Goal: Check status: Check status

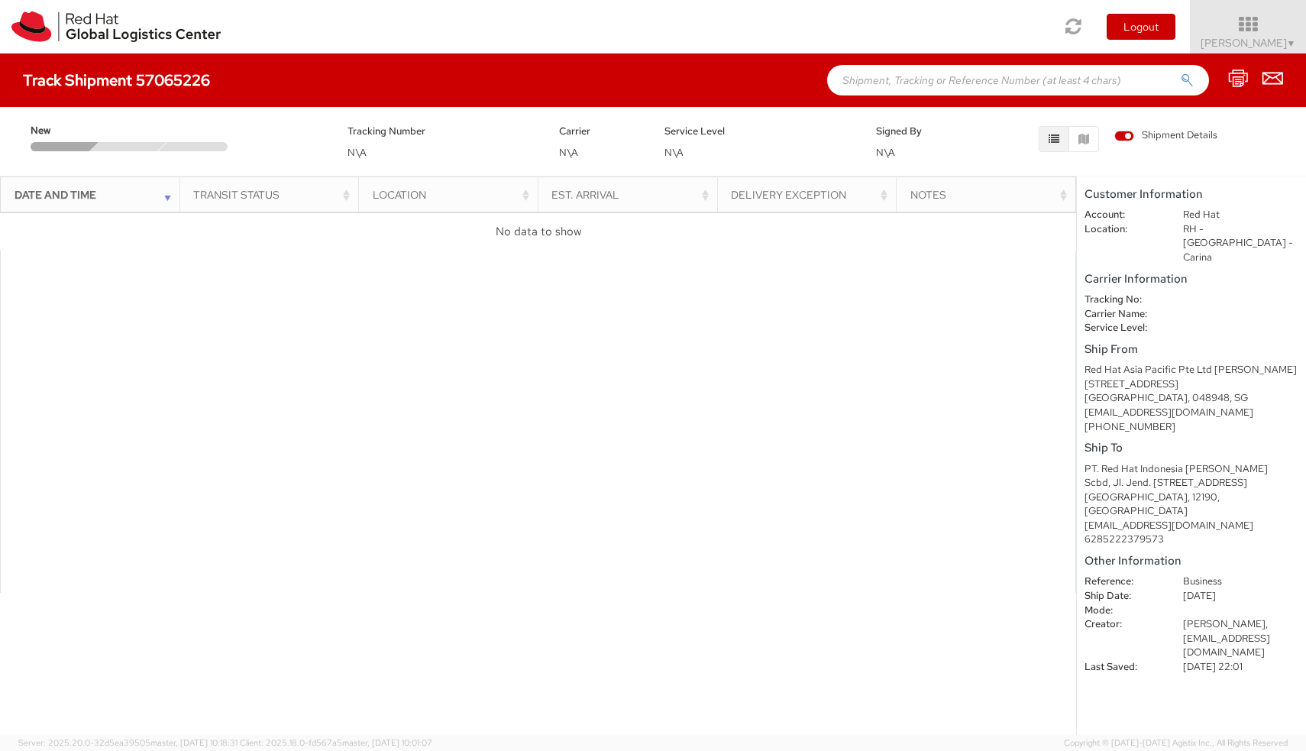
click at [118, 28] on img at bounding box center [115, 26] width 209 height 31
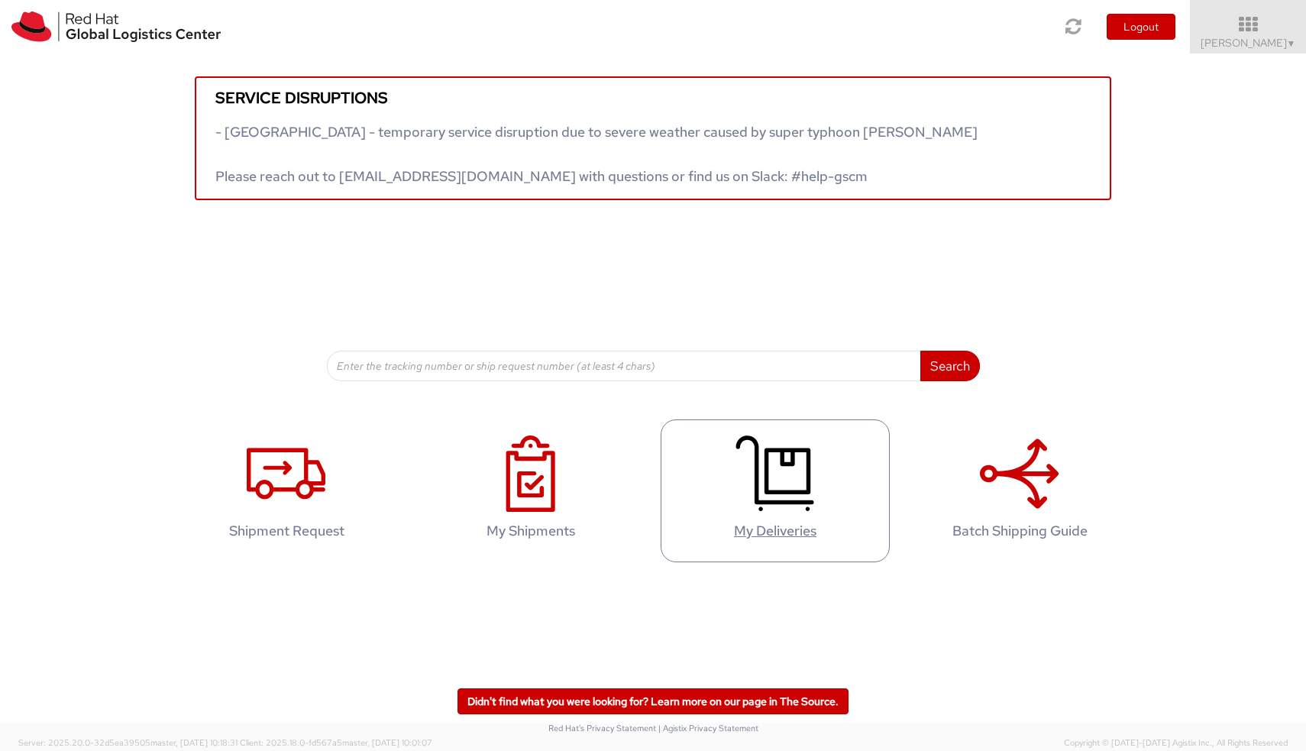
click at [770, 472] on icon at bounding box center [774, 473] width 79 height 76
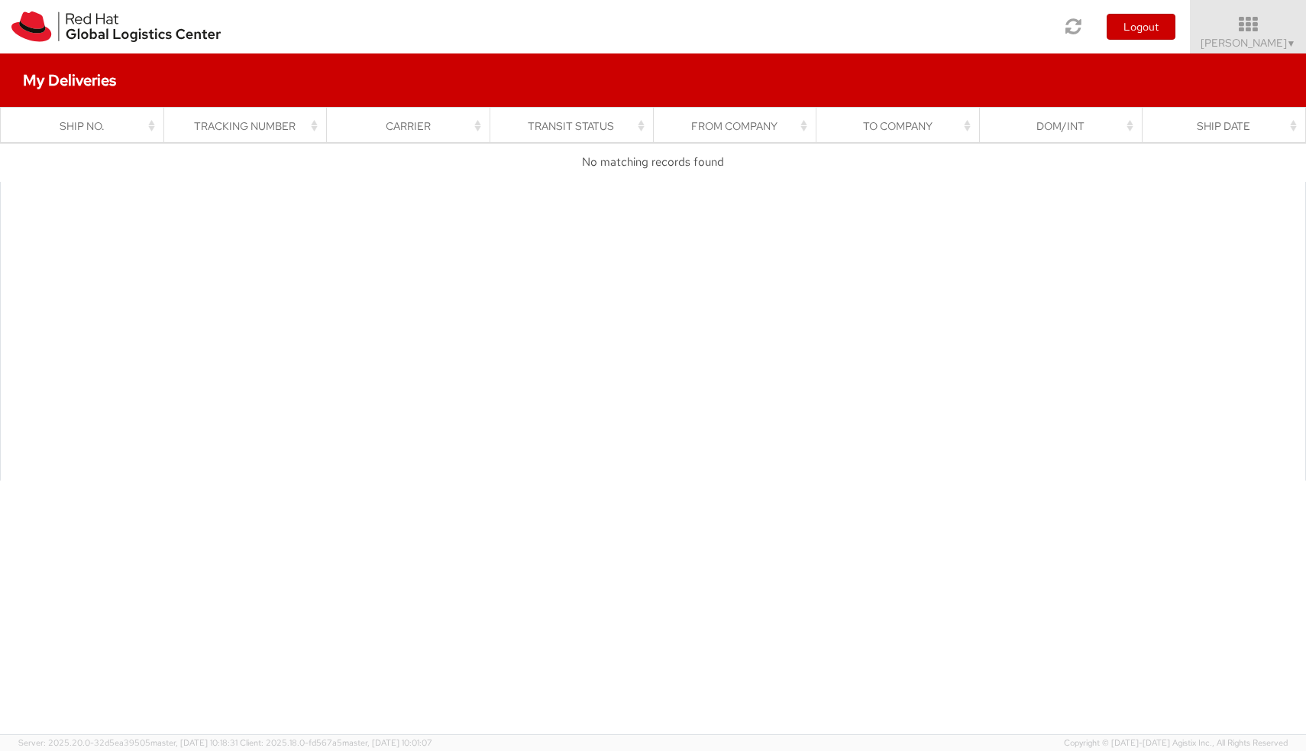
click at [102, 29] on img at bounding box center [115, 26] width 209 height 31
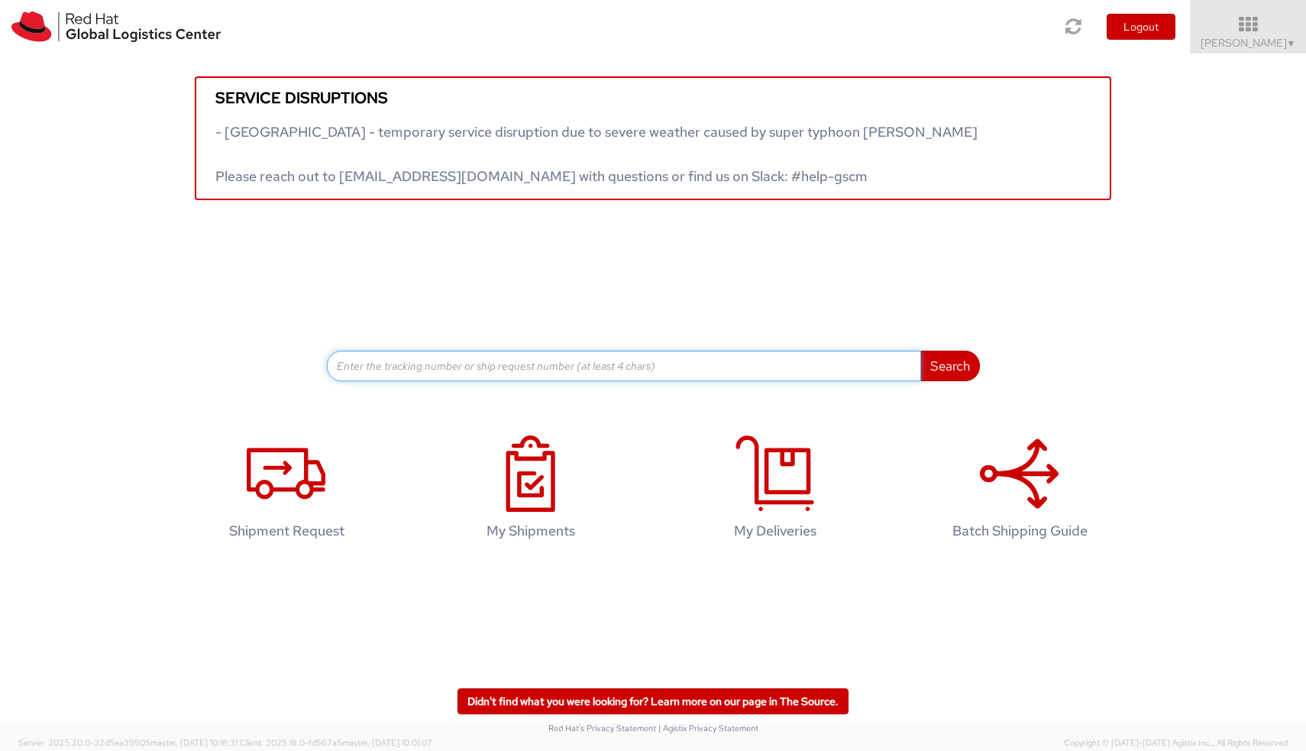
click at [718, 366] on input at bounding box center [624, 365] width 594 height 31
paste input "57065226"
type input "57065226"
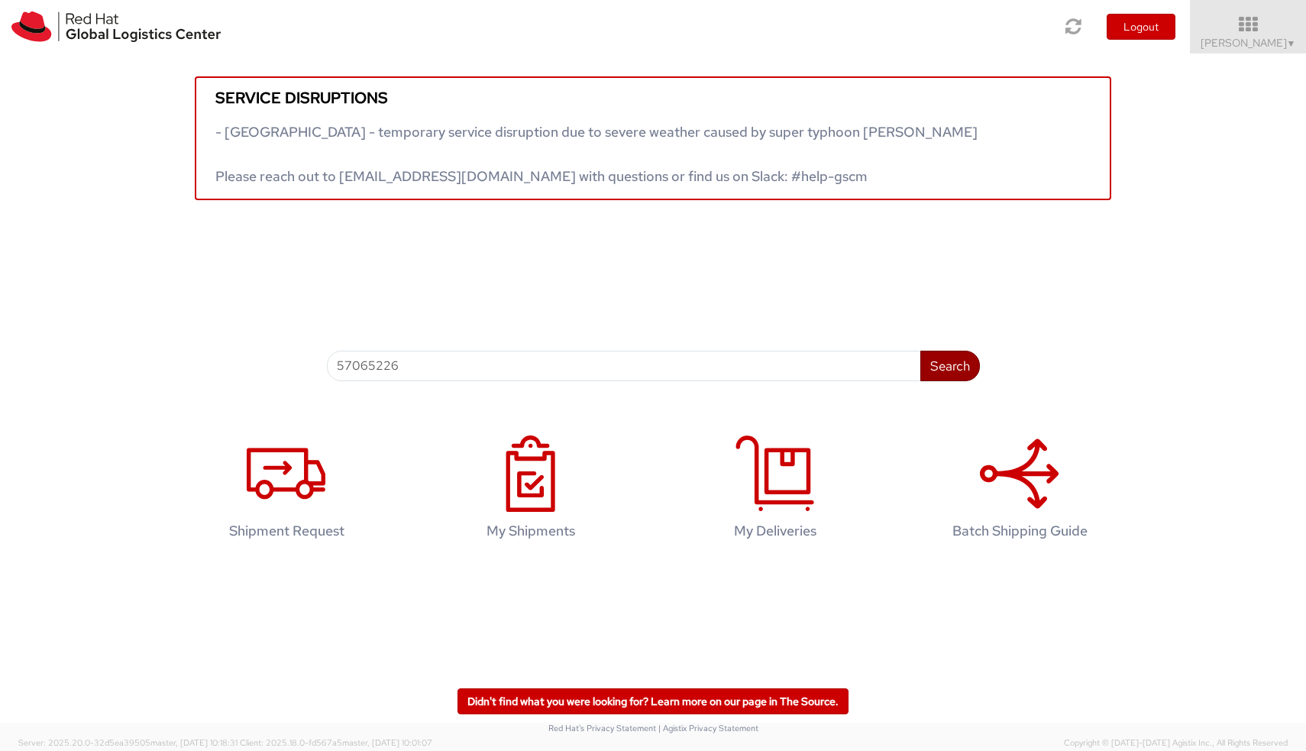
click at [946, 363] on button "Search" at bounding box center [950, 365] width 60 height 31
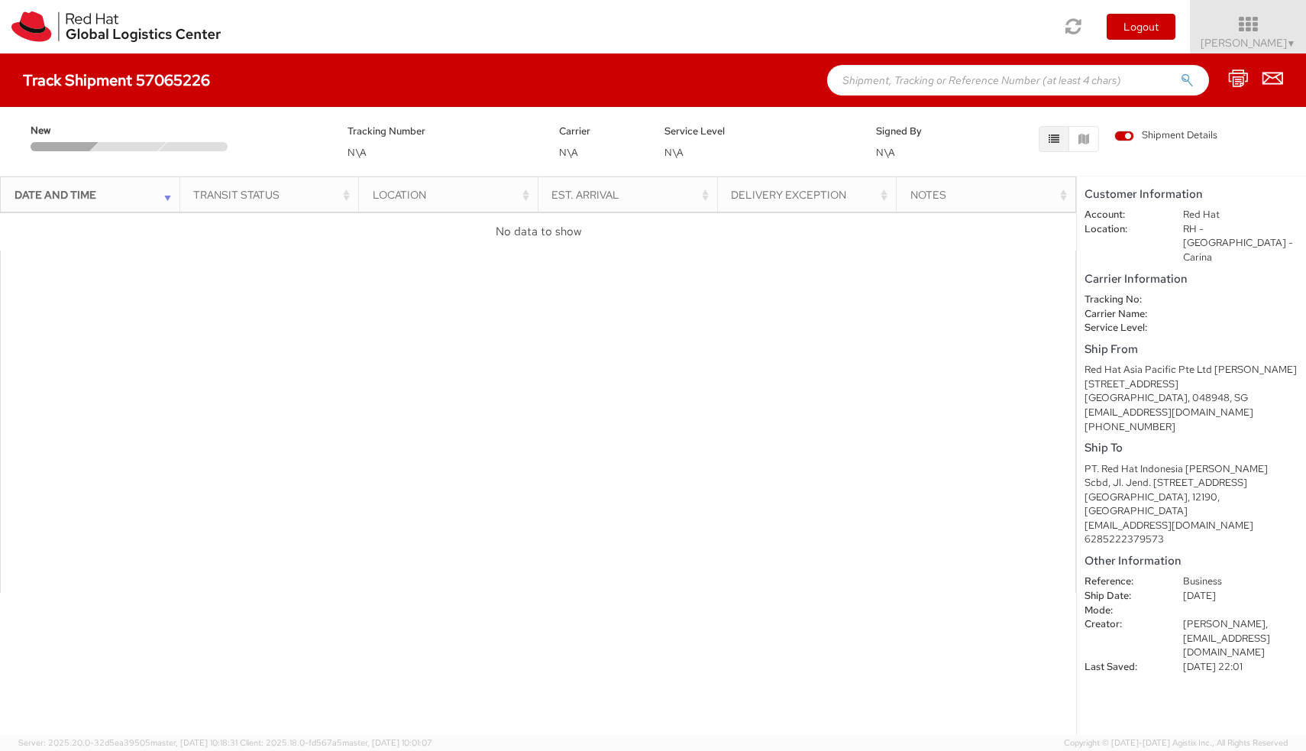
click at [898, 88] on input "text" at bounding box center [1018, 80] width 382 height 31
